Goal: Task Accomplishment & Management: Manage account settings

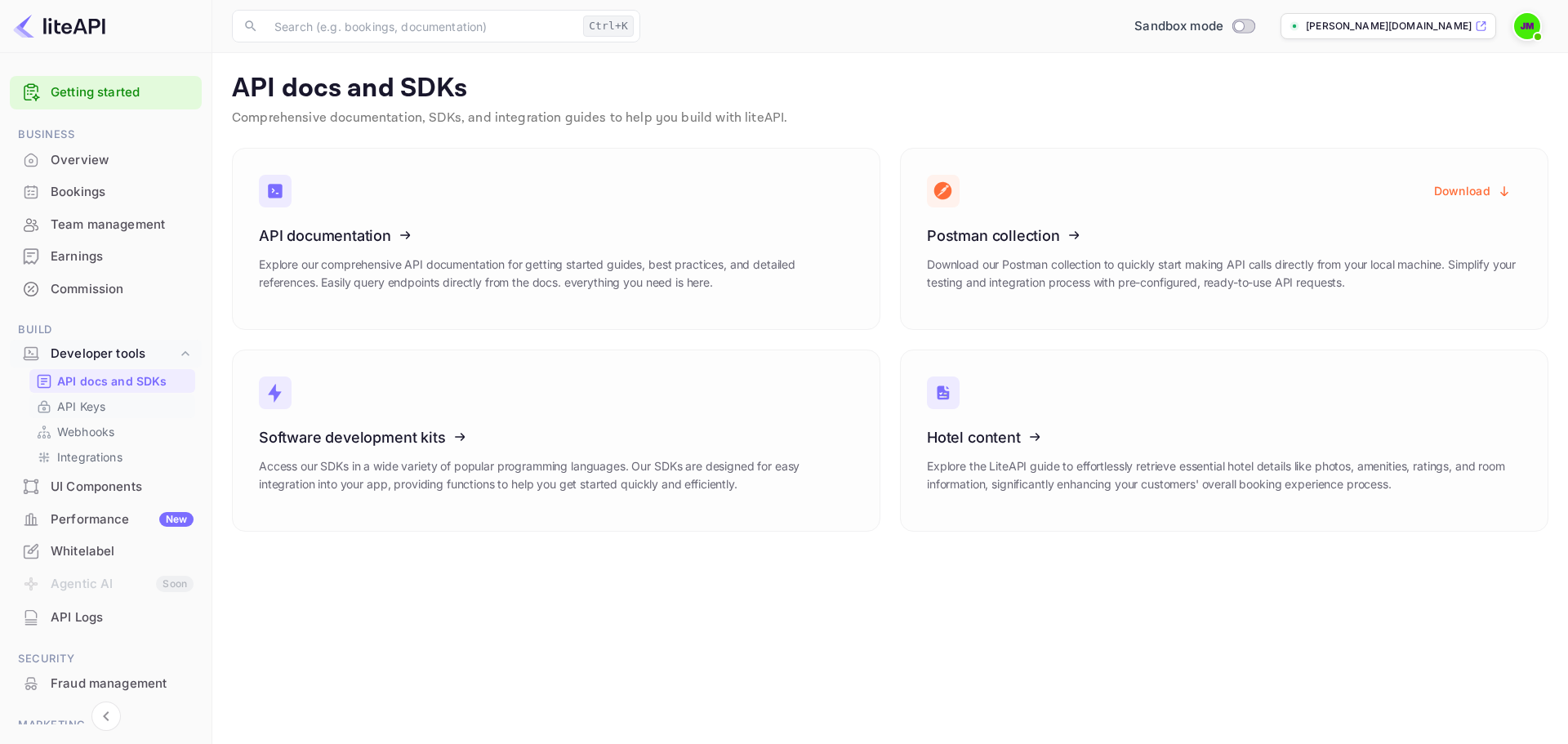
click at [98, 403] on p "API Keys" at bounding box center [81, 406] width 48 height 17
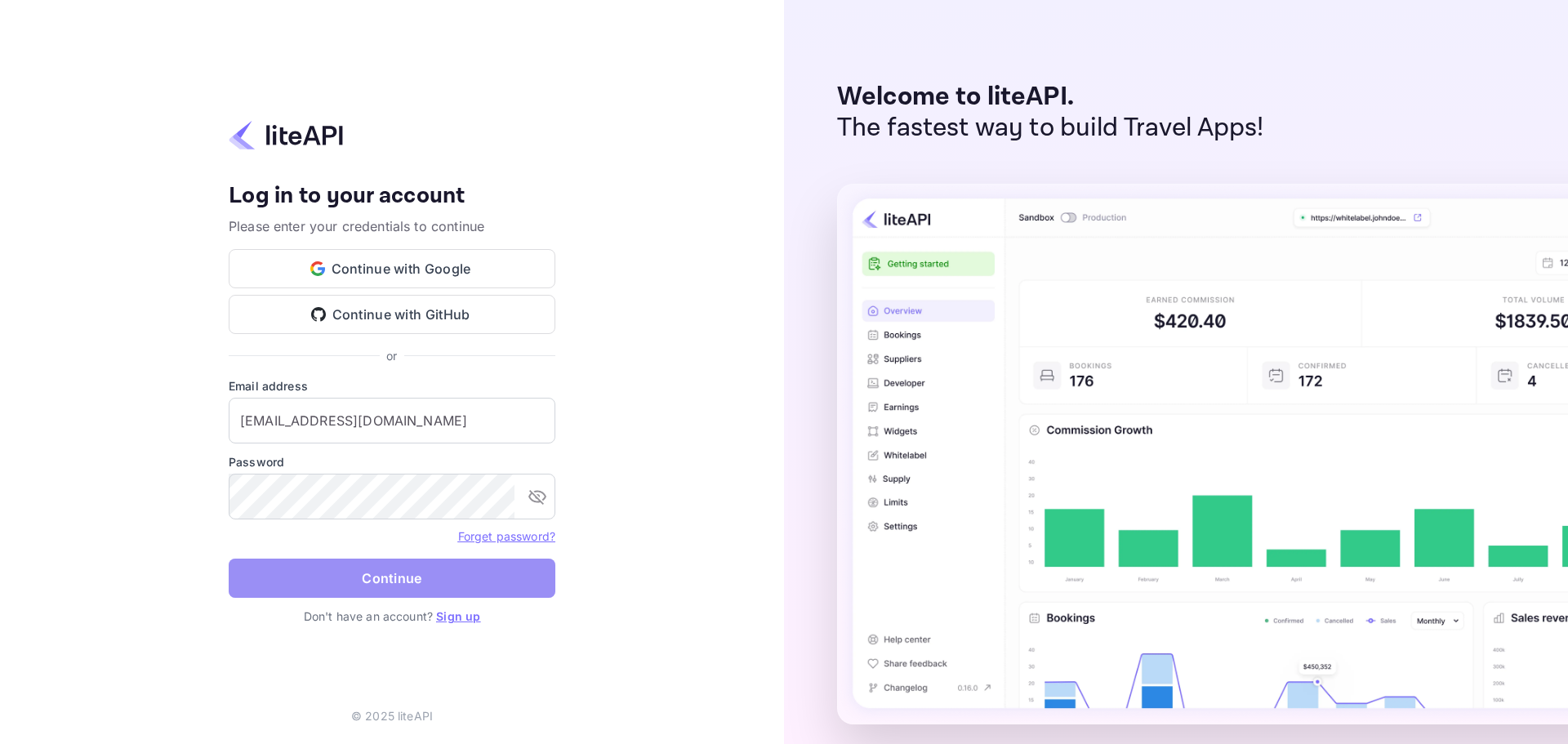
click at [418, 583] on button "Continue" at bounding box center [392, 579] width 326 height 40
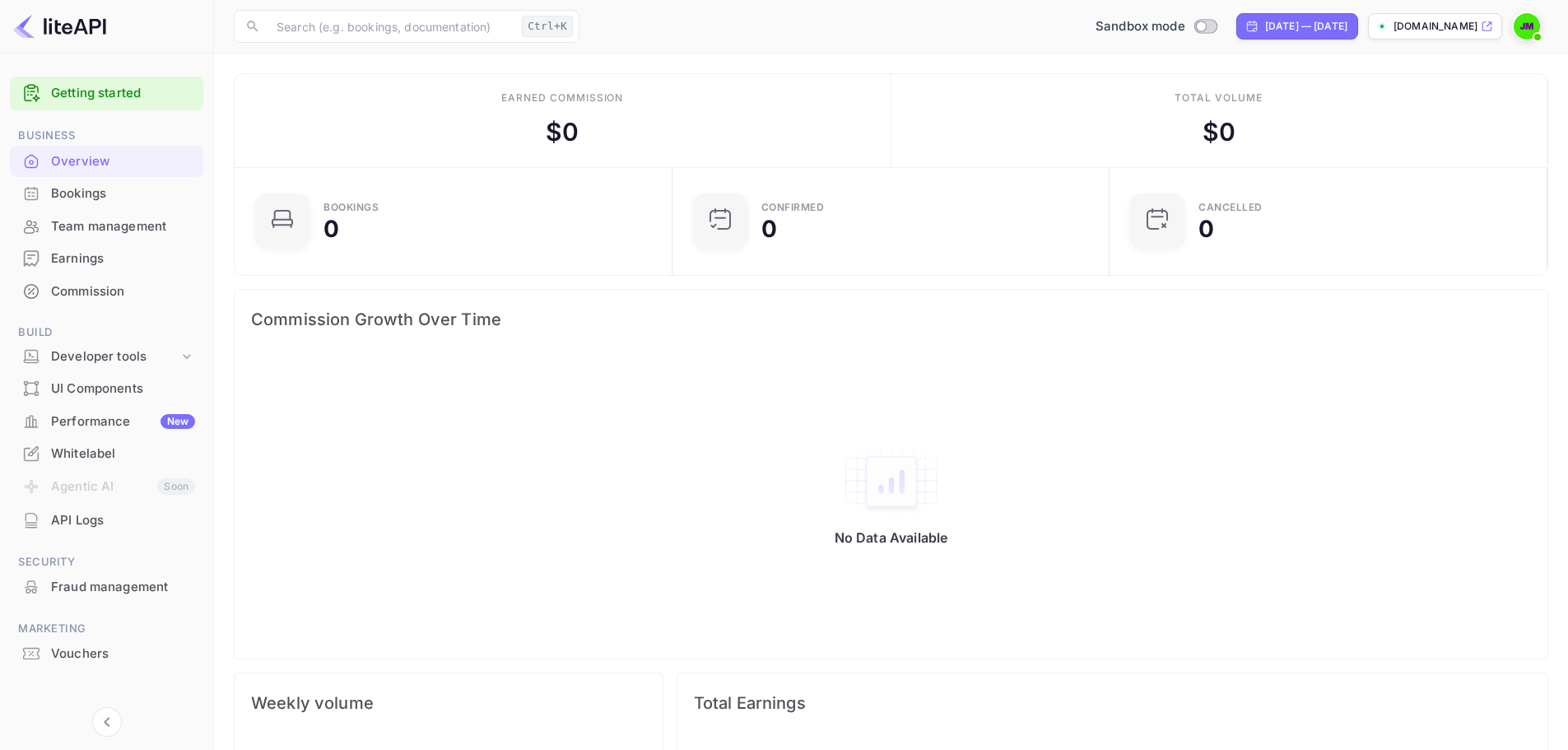
click at [79, 164] on div "Overview" at bounding box center [122, 161] width 144 height 19
click at [91, 518] on div "API Logs" at bounding box center [122, 521] width 144 height 19
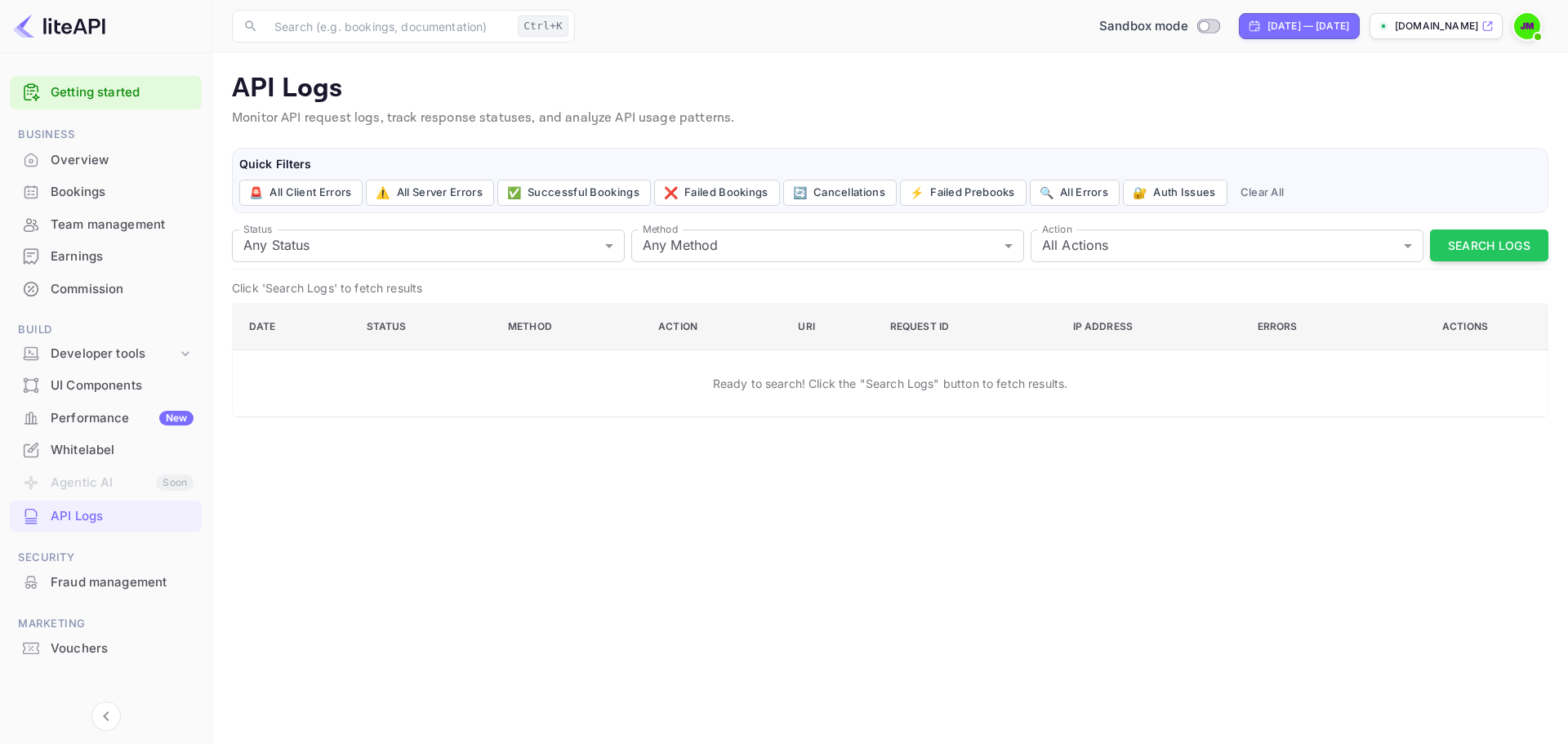
click at [81, 92] on link "Getting started" at bounding box center [121, 92] width 143 height 19
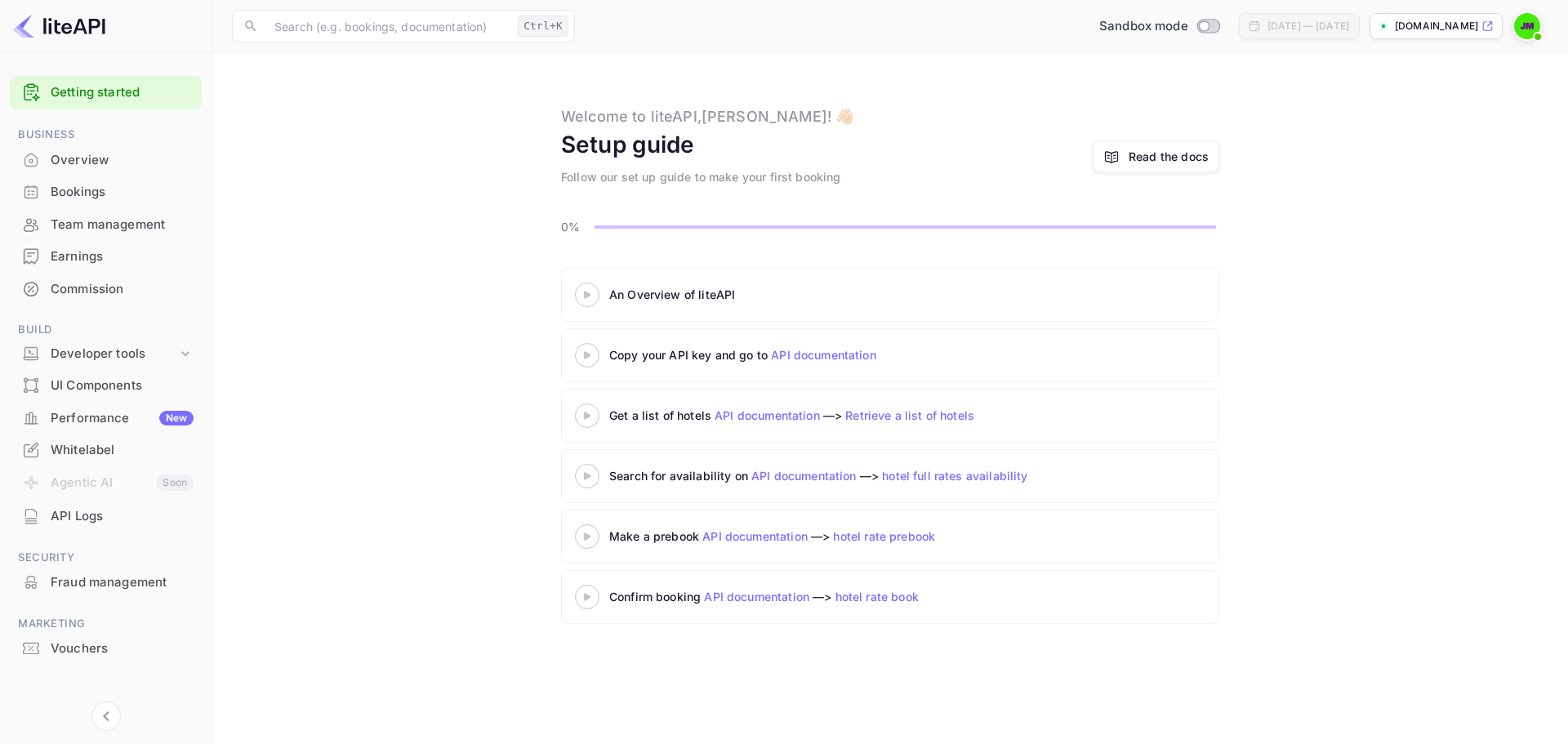
click at [587, 348] on div at bounding box center [587, 355] width 57 height 21
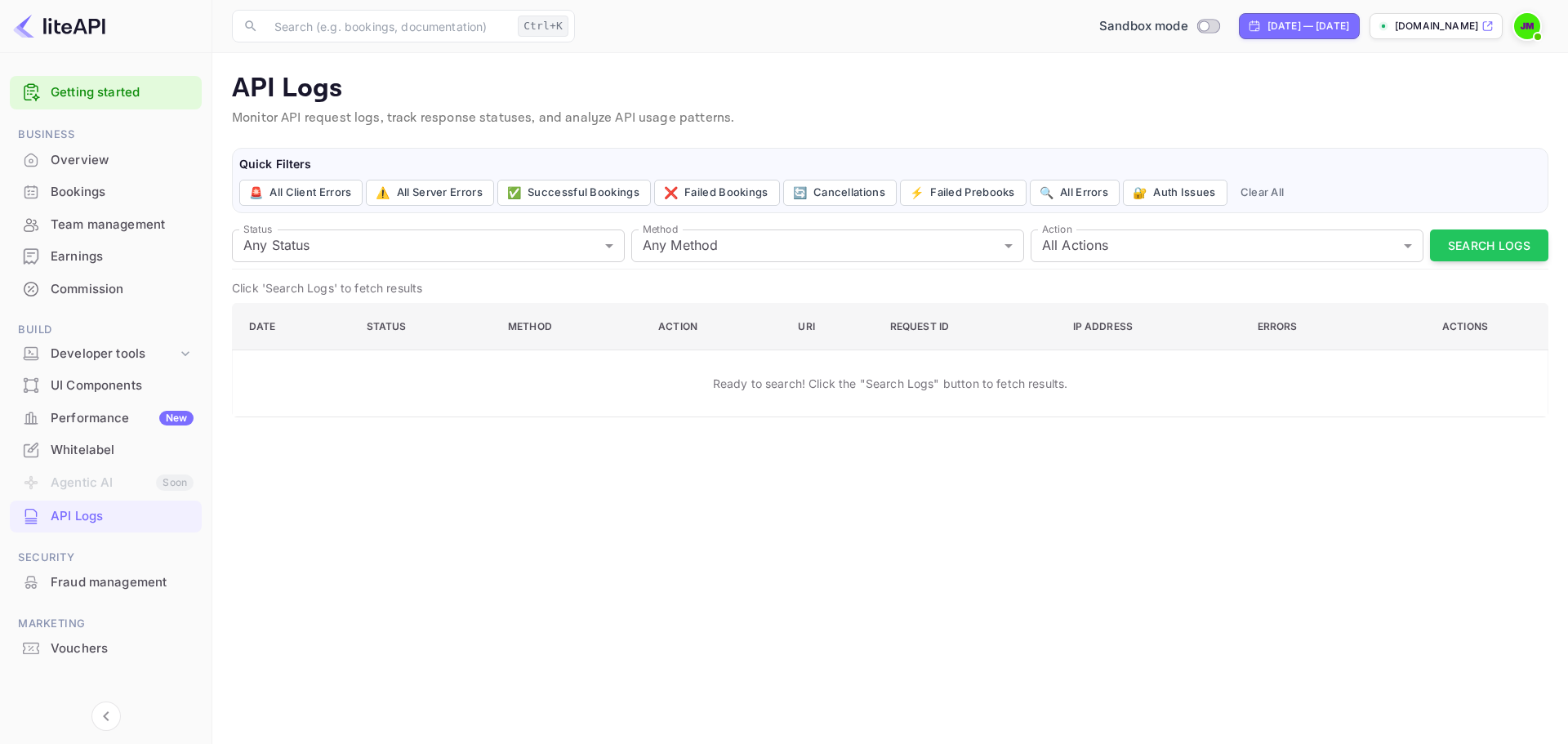
click at [77, 23] on img at bounding box center [59, 26] width 92 height 26
click at [87, 223] on div "Team management" at bounding box center [121, 225] width 143 height 19
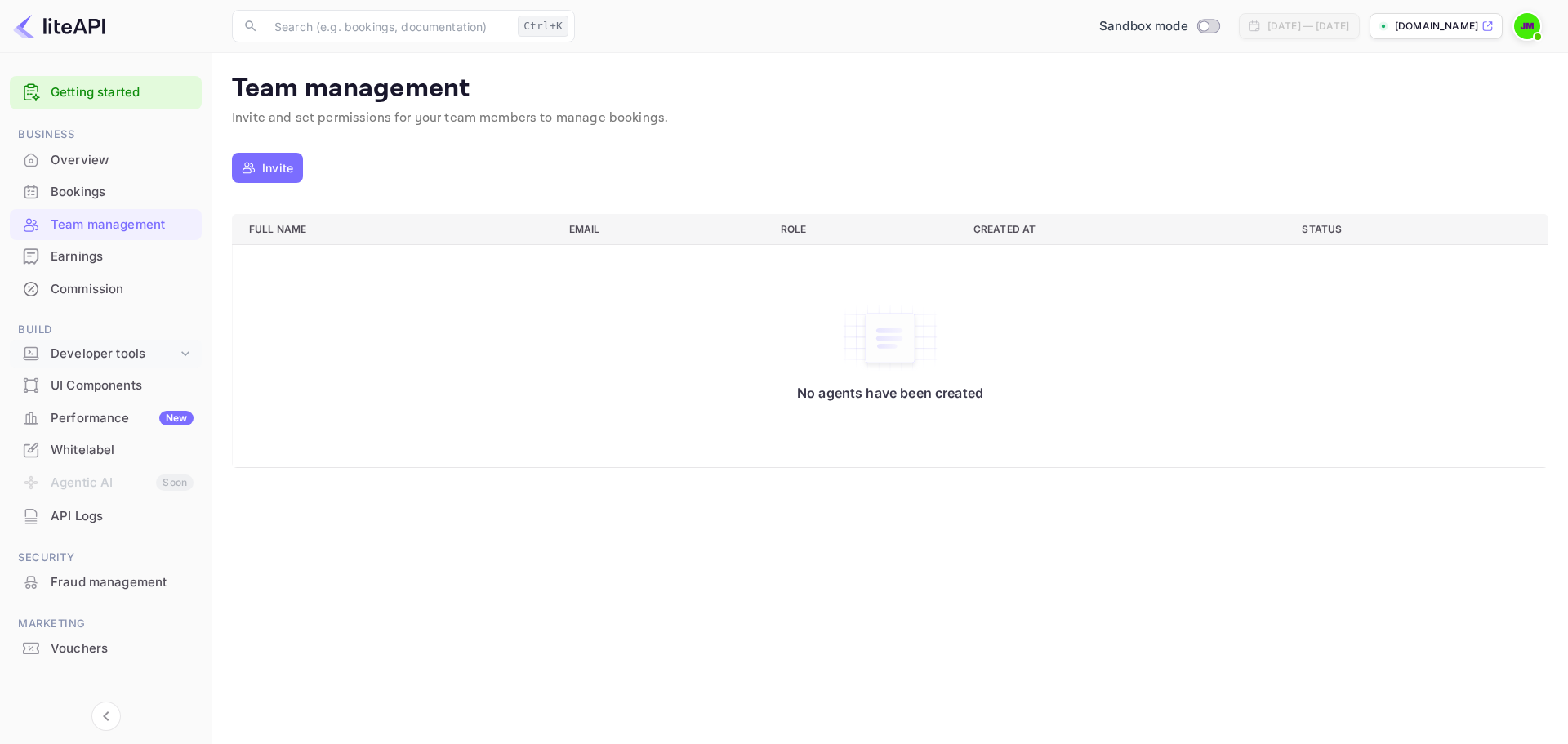
click at [106, 356] on div "Developer tools" at bounding box center [114, 354] width 127 height 19
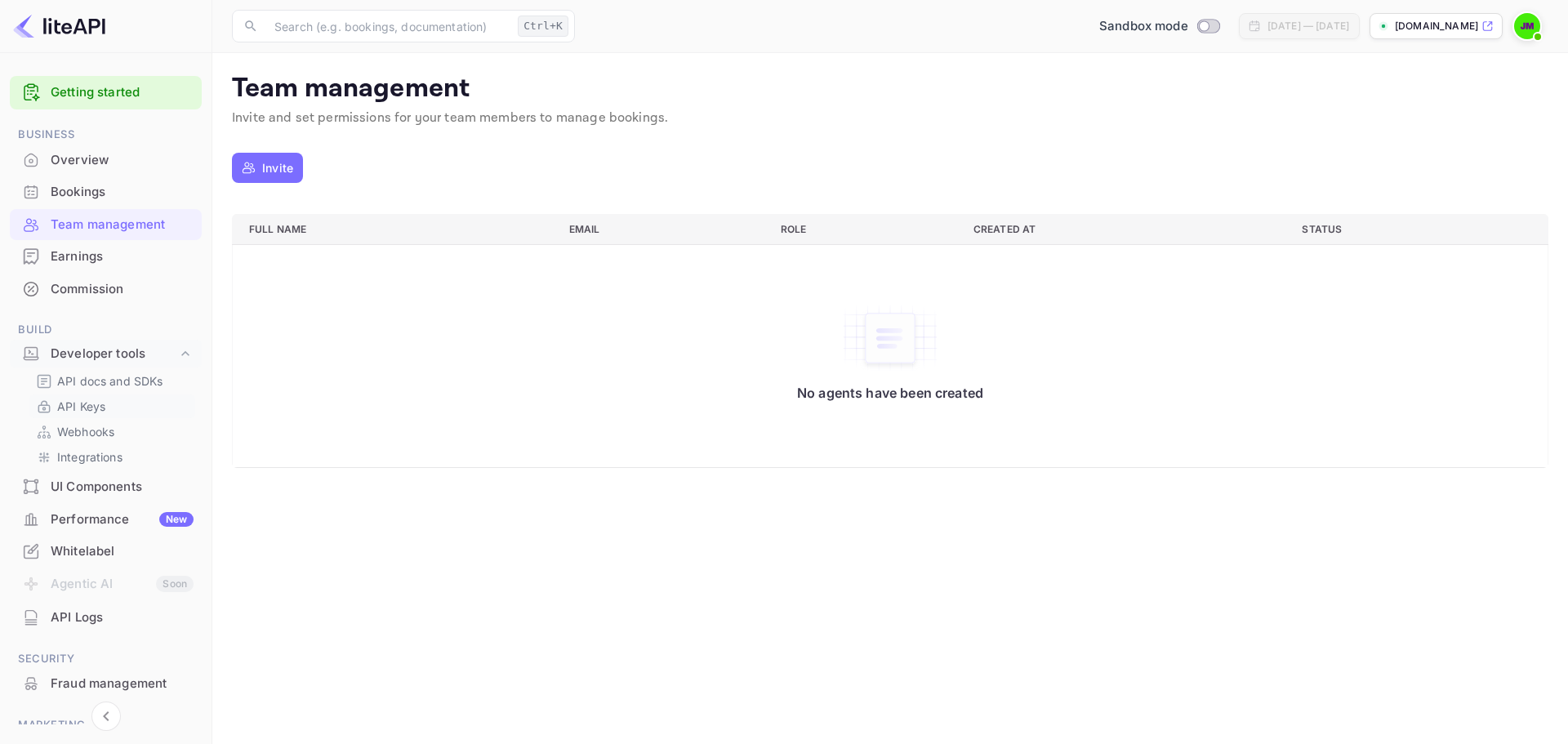
click at [92, 407] on p "API Keys" at bounding box center [81, 406] width 48 height 17
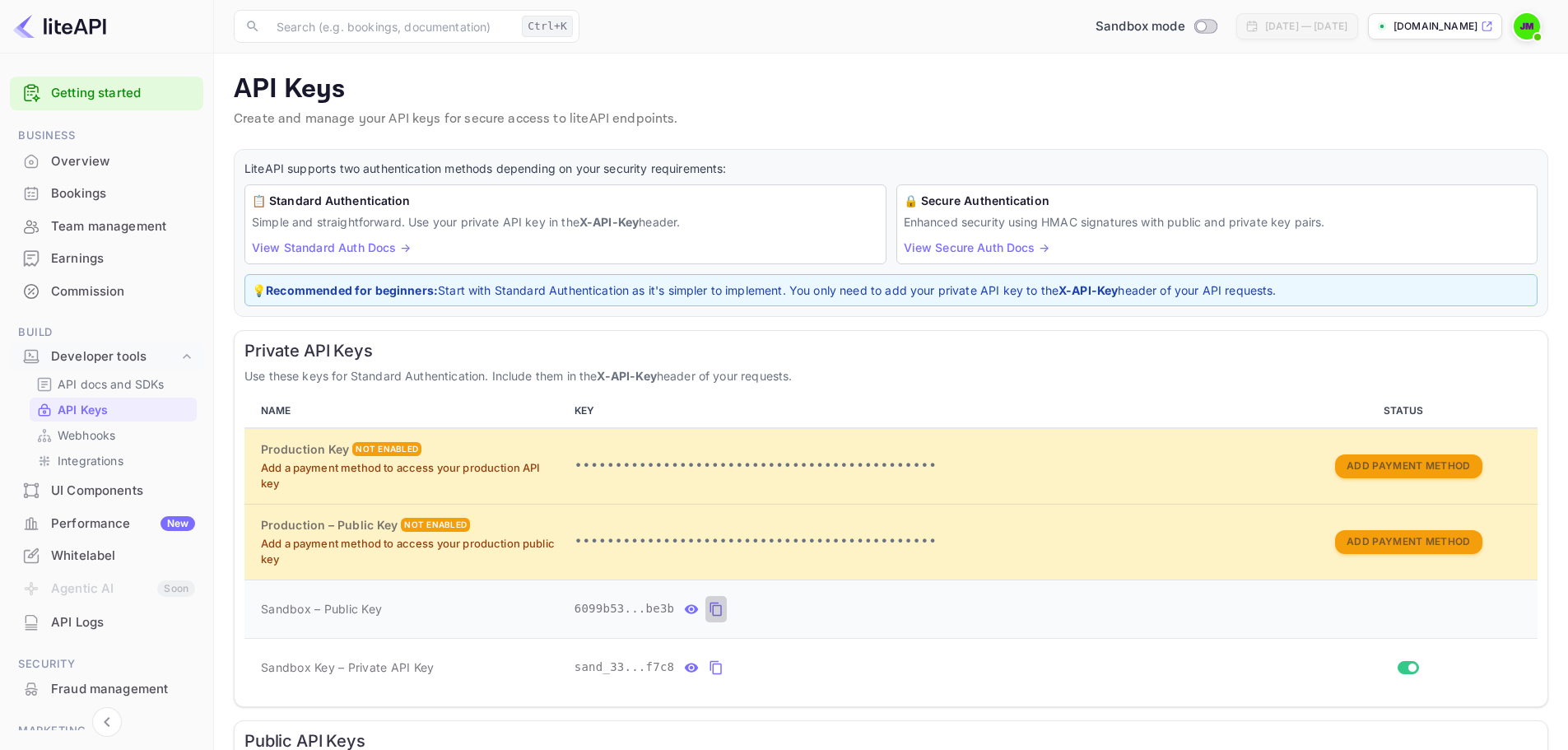
click at [709, 604] on icon "private api keys table" at bounding box center [716, 609] width 15 height 20
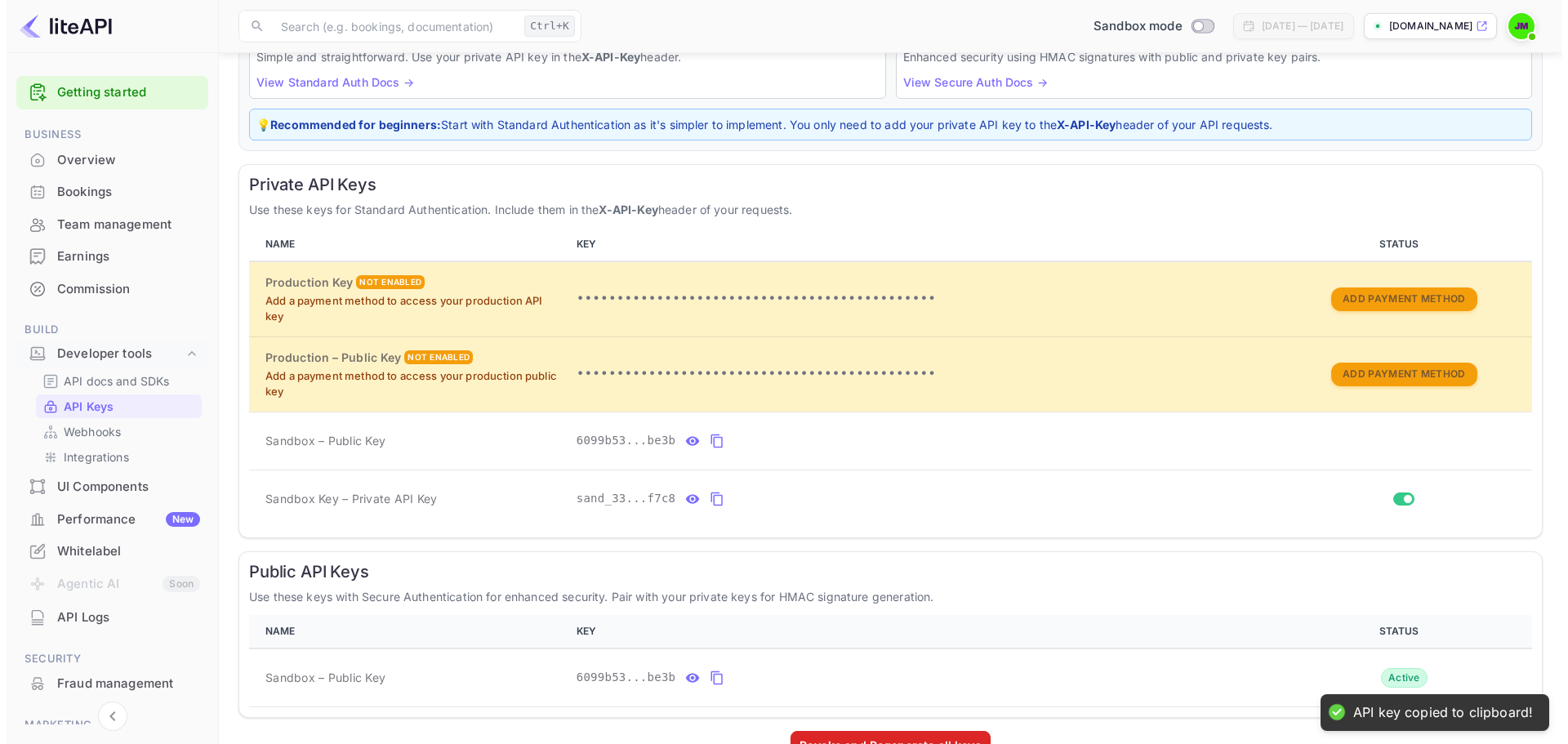
scroll to position [206, 0]
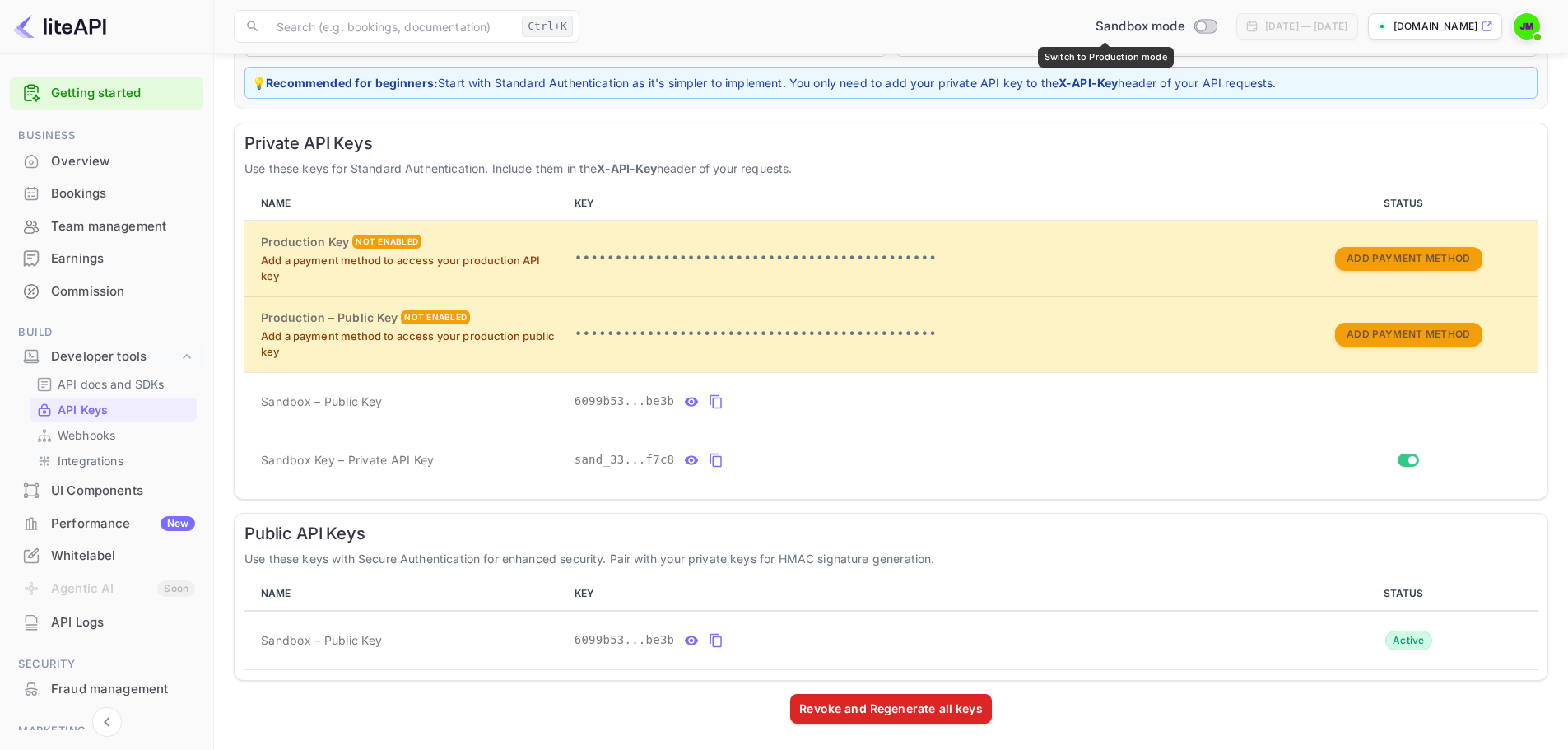
click at [1184, 28] on input "Switch to Production mode" at bounding box center [1201, 26] width 33 height 11
checkbox input "false"
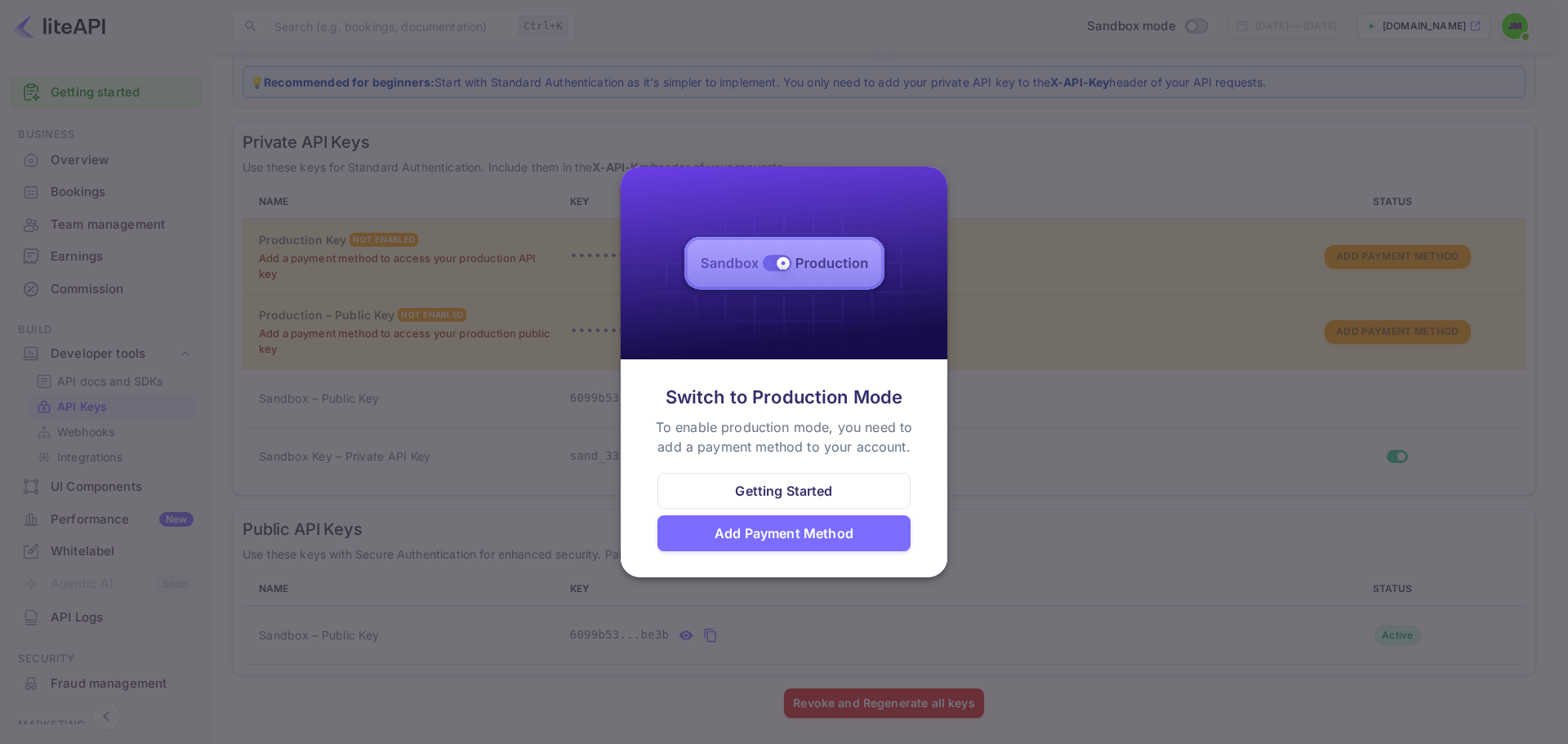
click at [1027, 200] on div at bounding box center [784, 372] width 1568 height 744
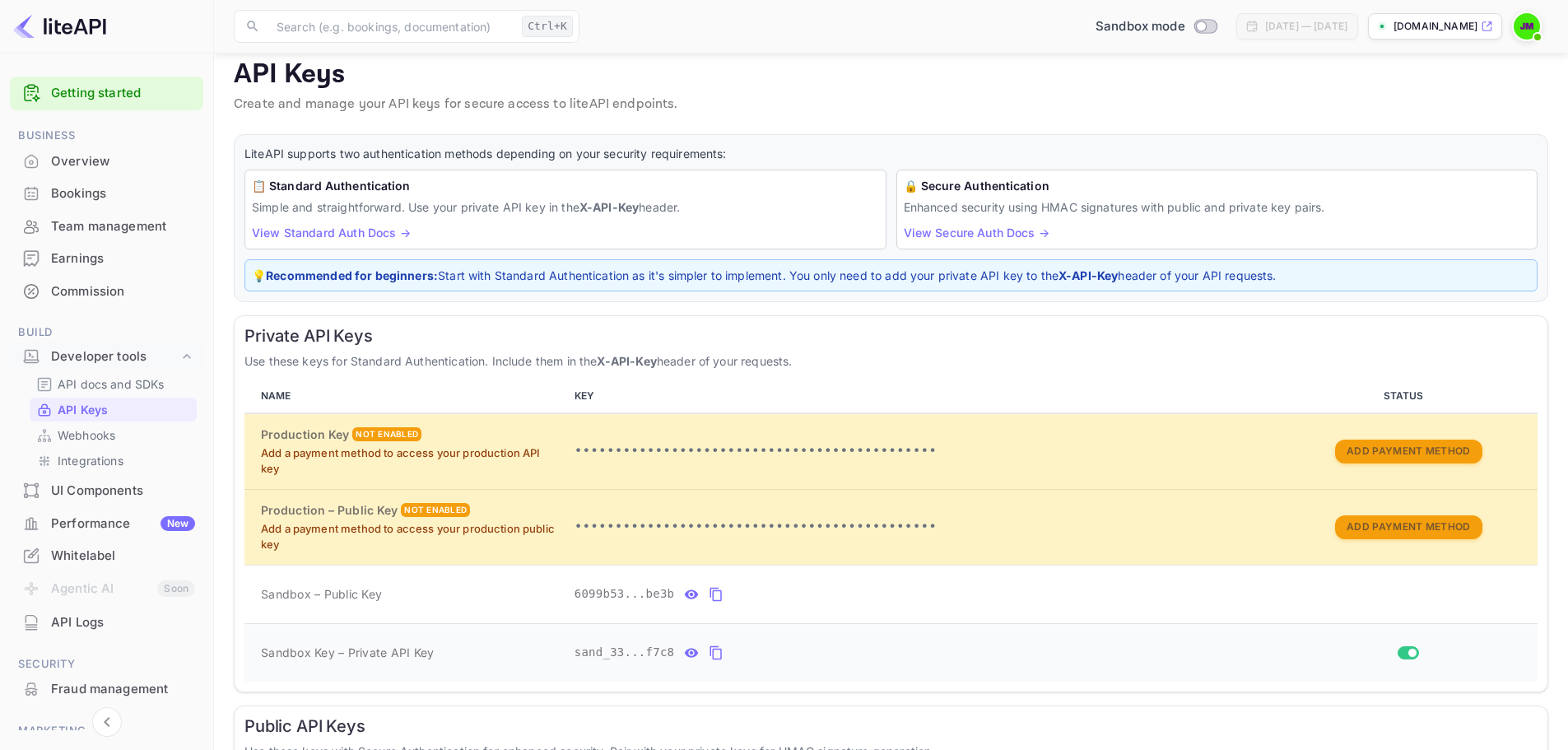
scroll to position [0, 0]
